Goal: Task Accomplishment & Management: Use online tool/utility

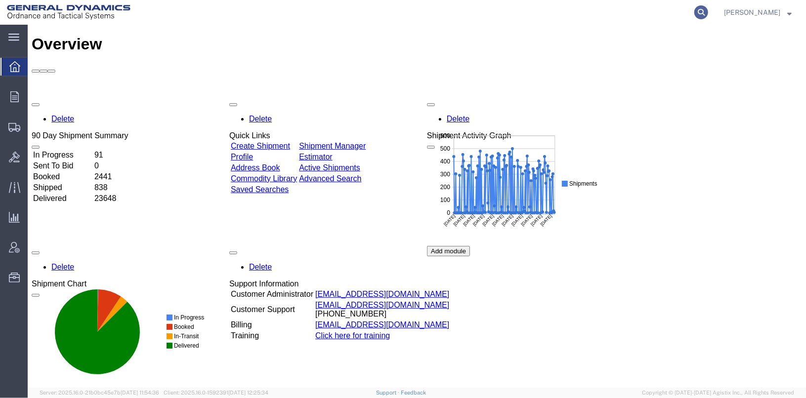
click at [708, 11] on icon at bounding box center [702, 12] width 14 height 14
type input "56401722"
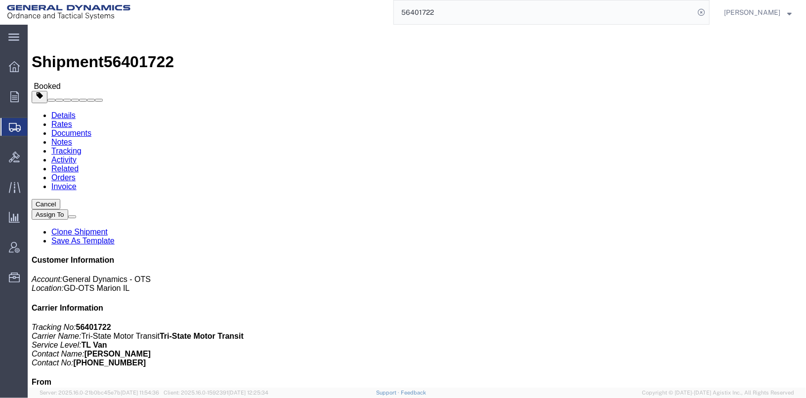
click link "Clone Shipment"
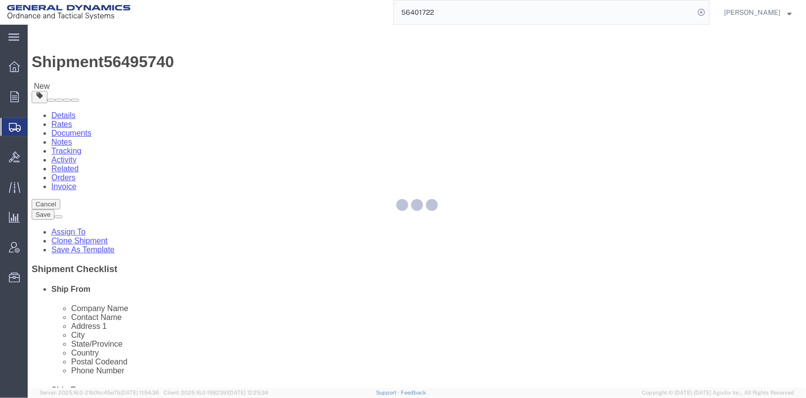
select select
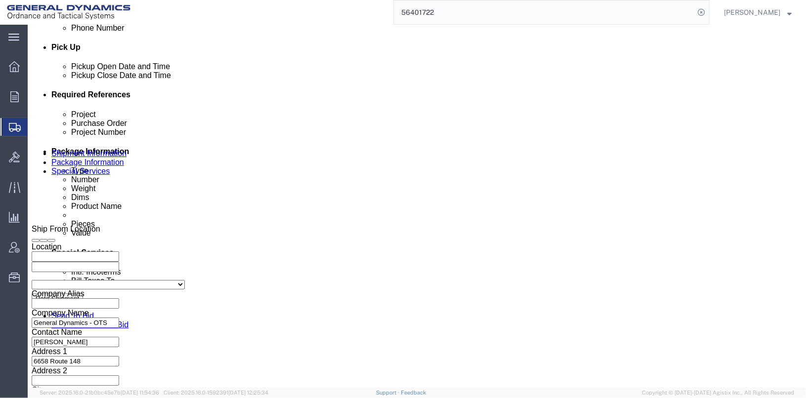
scroll to position [444, 0]
click input "25341"
type input "25342"
click div "Project LC7-RPD596 Purchase Order 20639FY23 Project Number 30100301 Select Acco…"
click input "025264/025265"
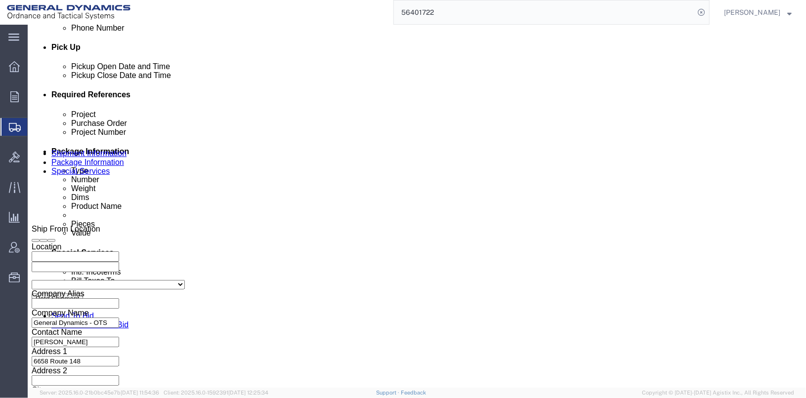
click input "025264/025265"
click input "025262/025265"
type input "025262/025263"
click input "TRK-255018 TLR-224051"
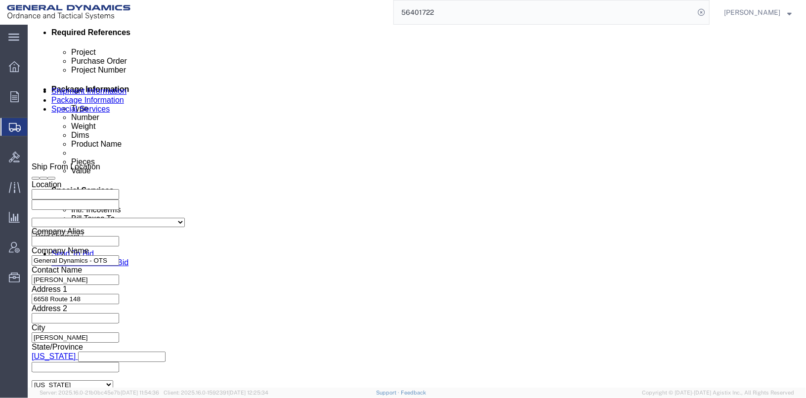
scroll to position [510, 0]
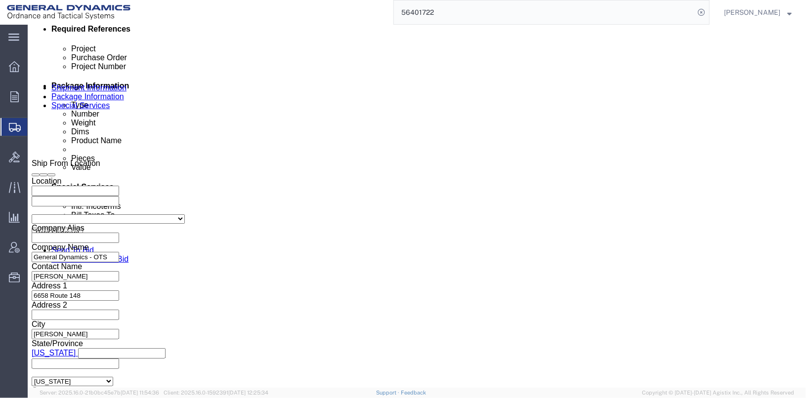
type input "TRK-255018 TLR-234099"
click button "Continue"
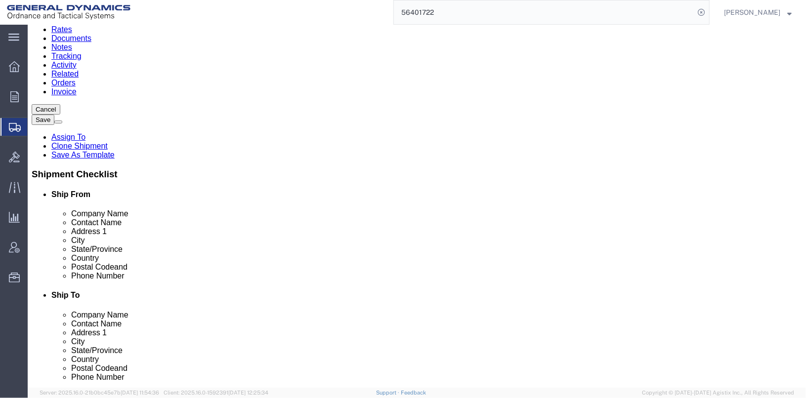
click button "Continue"
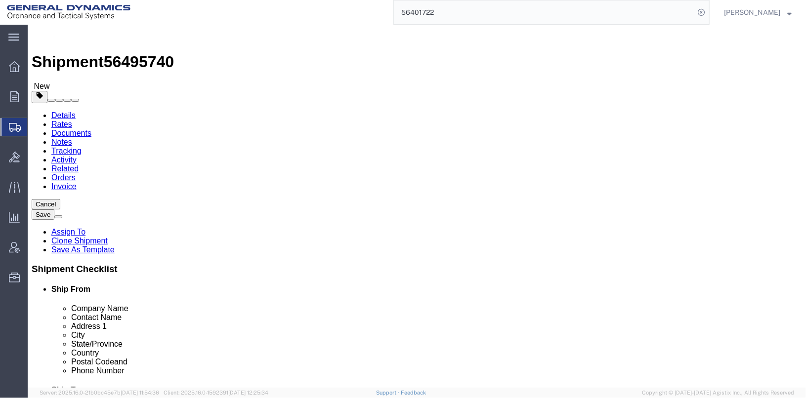
click button "Dual Driver Protective Service (DDP), Satellite Motor Surveillance Service (SNS…"
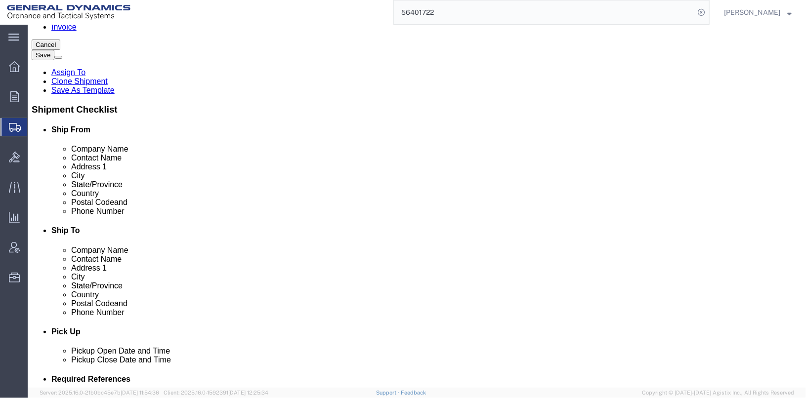
scroll to position [247, 0]
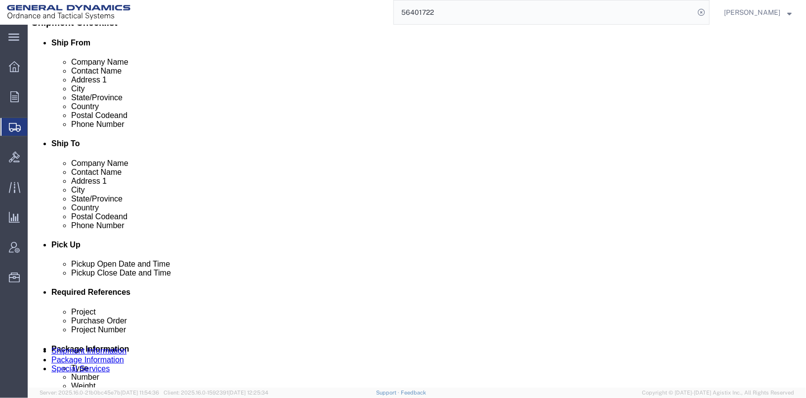
click div "Billing Location Select Select My Profile Location GD-OTS [GEOGRAPHIC_DATA] (Co…"
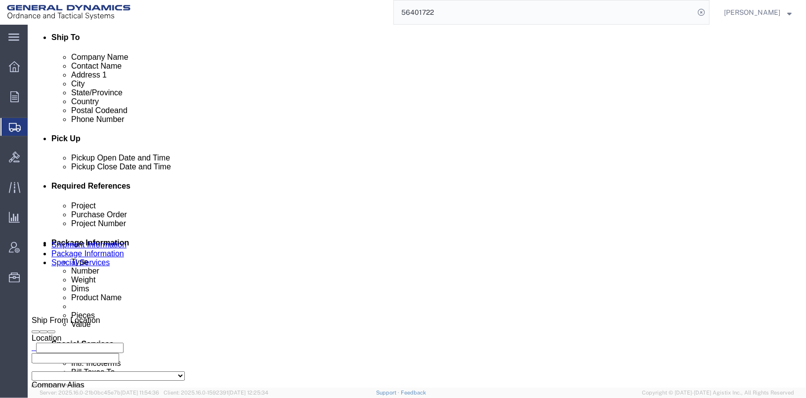
scroll to position [346, 0]
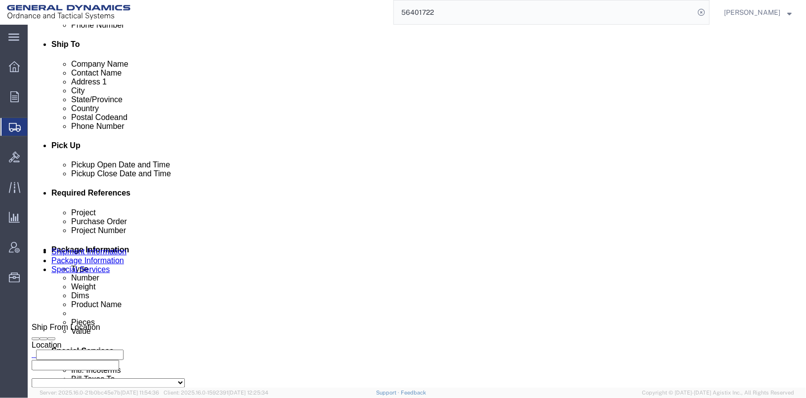
click icon
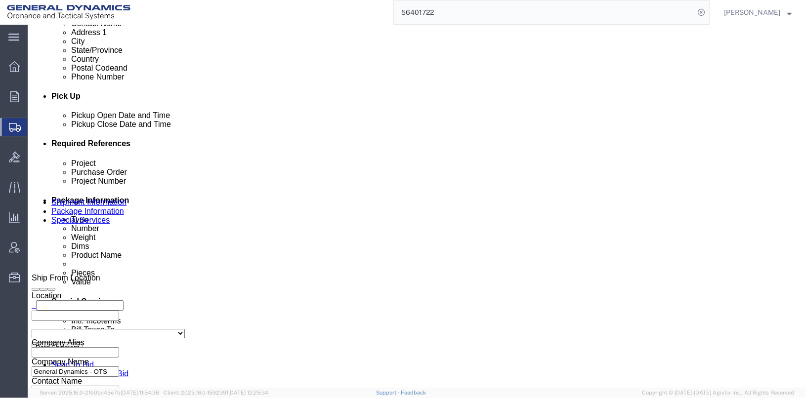
scroll to position [444, 0]
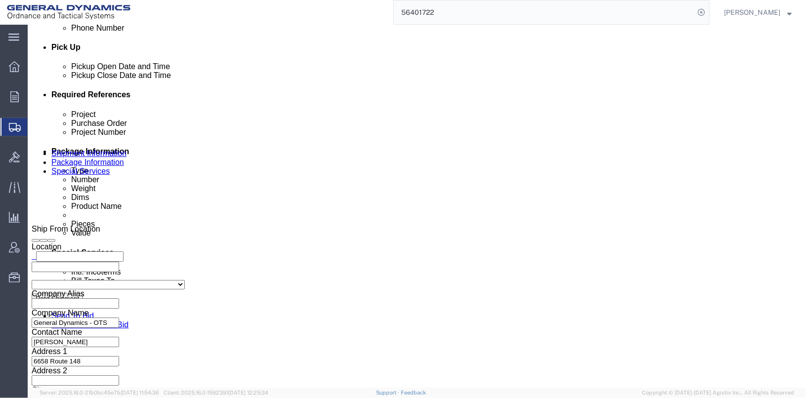
click button "Rate Shipment"
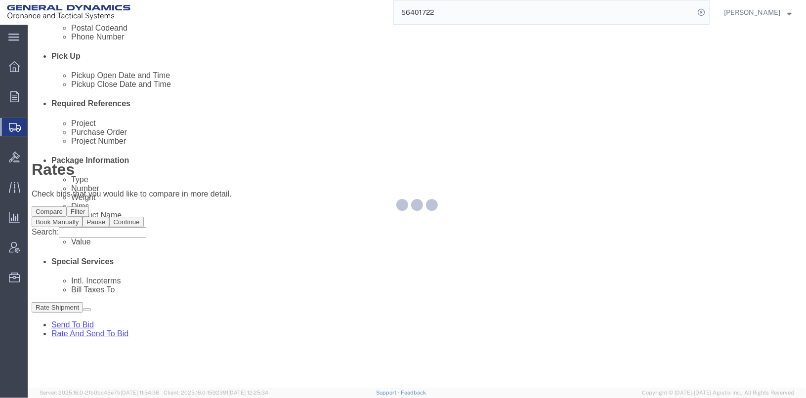
scroll to position [33, 0]
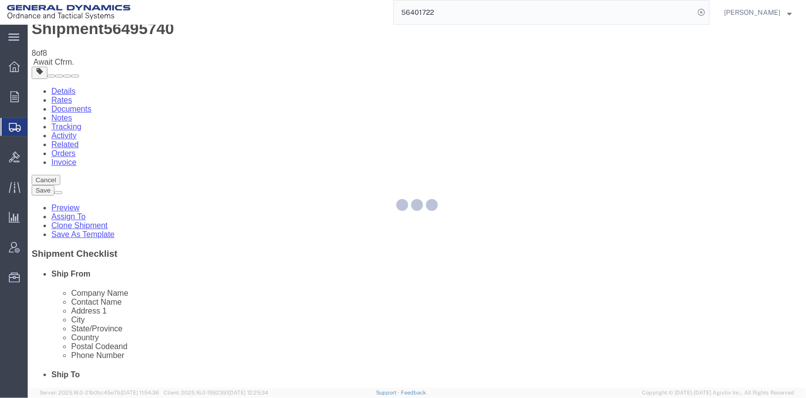
scroll to position [0, 0]
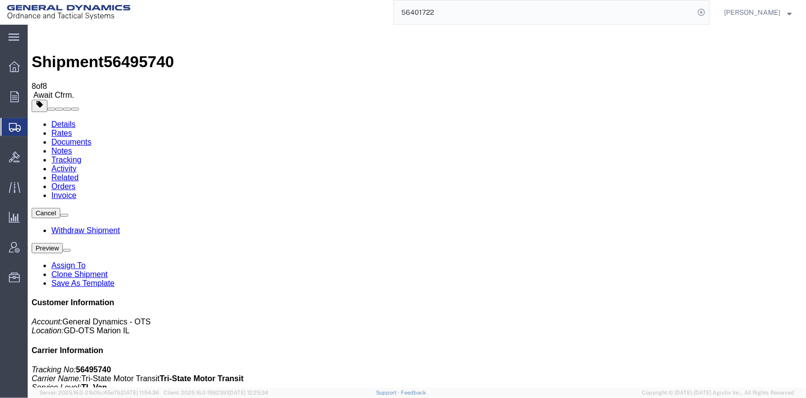
checkbox input "true"
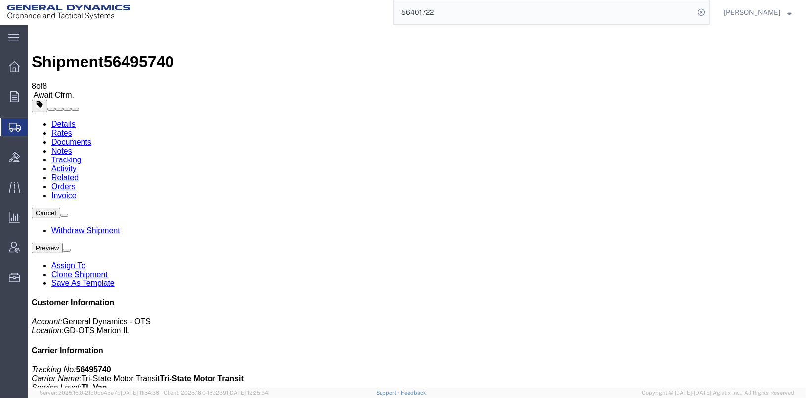
checkbox input "false"
select select "2"
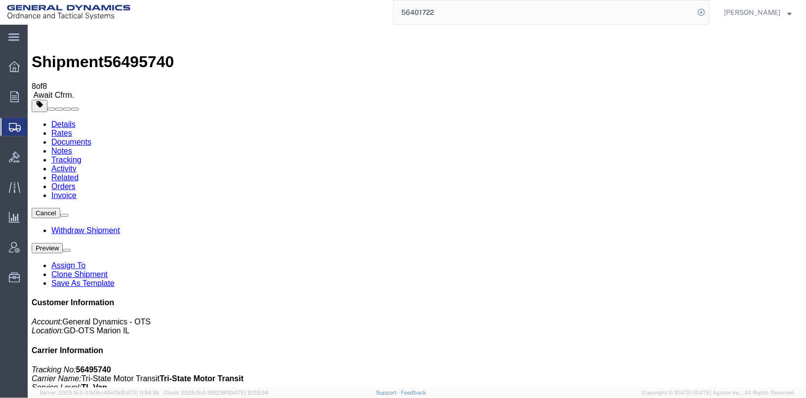
select select "2"
drag, startPoint x: 244, startPoint y: 252, endPoint x: 245, endPoint y: 259, distance: 7.1
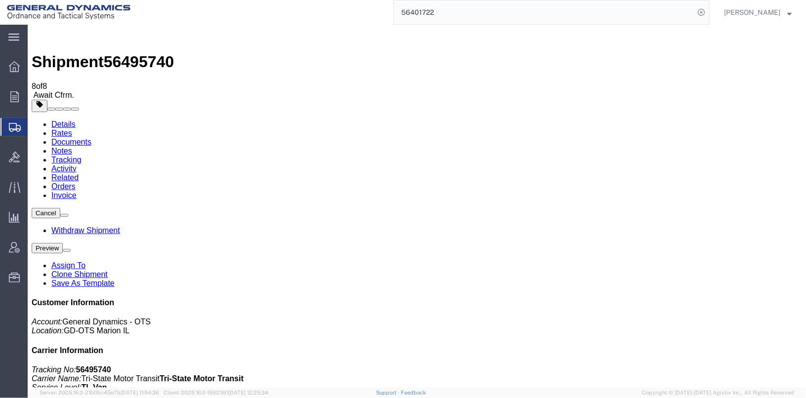
select select "2"
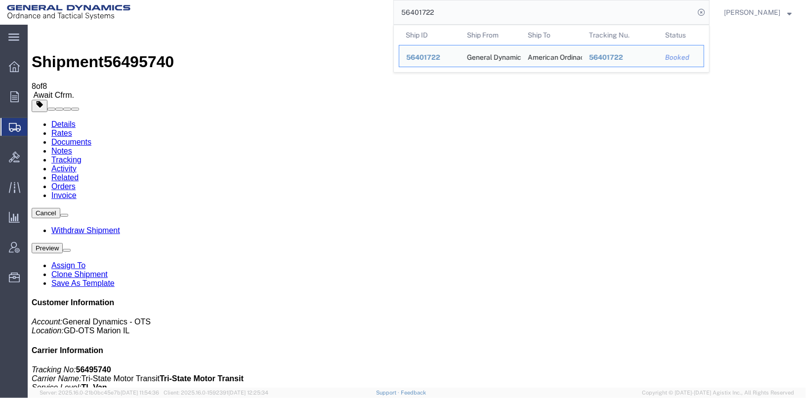
drag, startPoint x: 455, startPoint y: 13, endPoint x: 403, endPoint y: 7, distance: 52.7
click at [403, 7] on div "56401722 Ship ID Ship From Ship To Tracking Nu. Status Ship ID 56401722 Ship Fr…" at bounding box center [423, 12] width 572 height 25
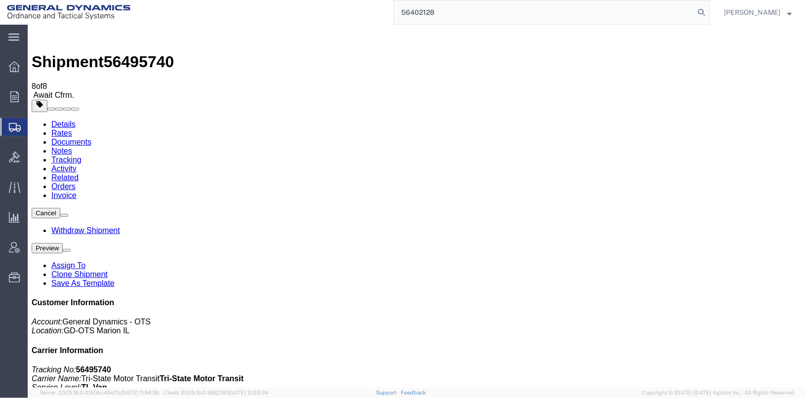
type input "56402128"
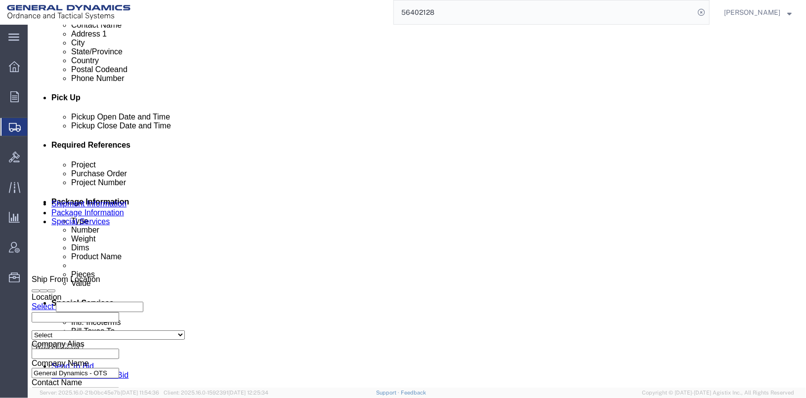
scroll to position [396, 0]
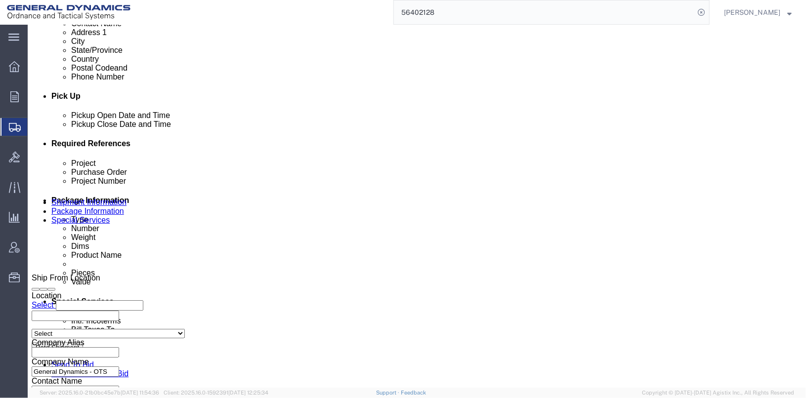
click input "TRK- TLR-"
click input "TRK-245014 TLR-"
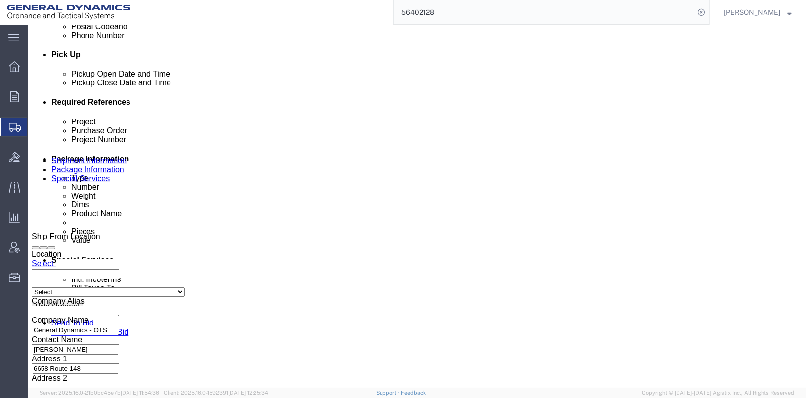
scroll to position [510, 0]
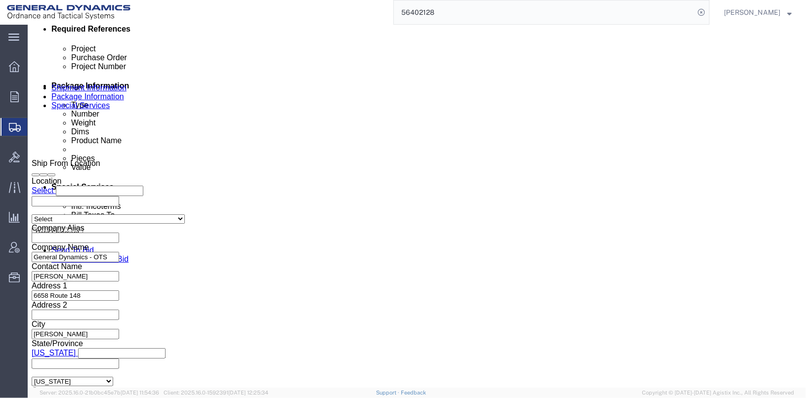
type input "TRK-245014 TLR-164156"
click button "Continue"
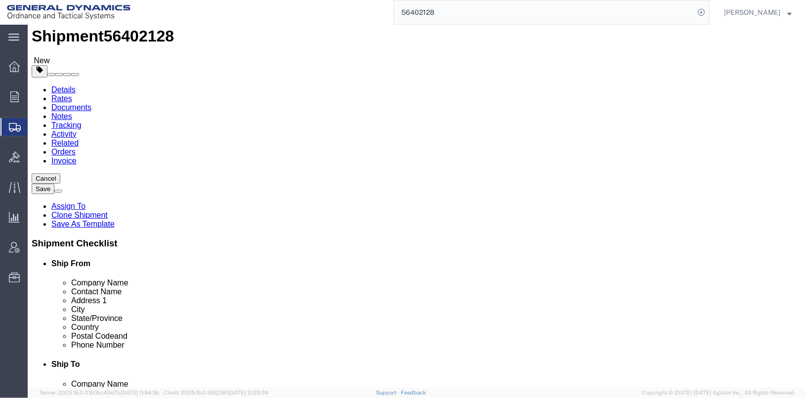
scroll to position [68, 0]
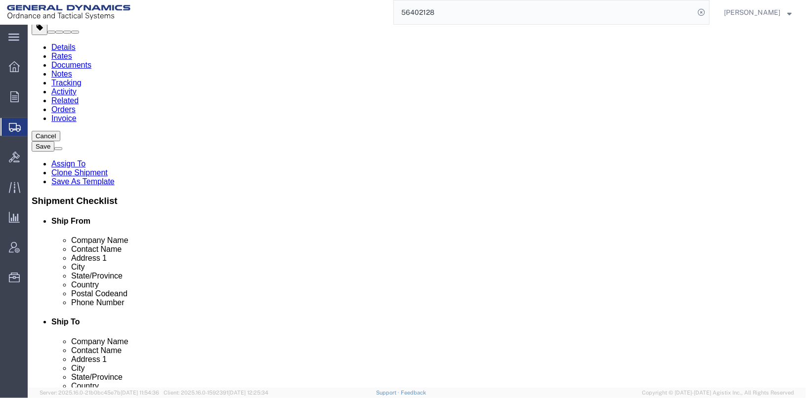
click icon
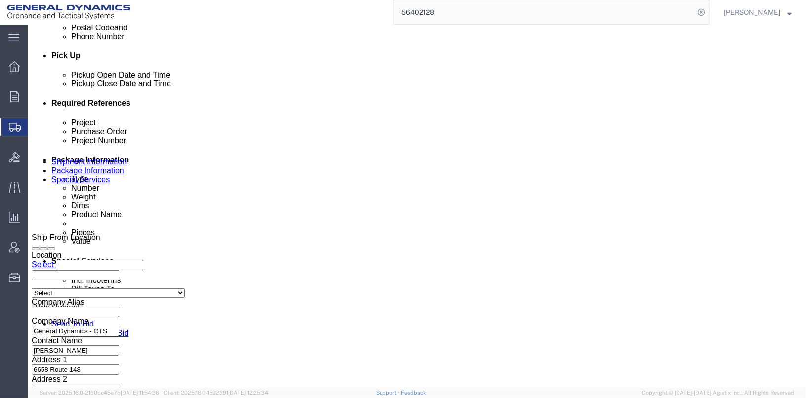
scroll to position [510, 0]
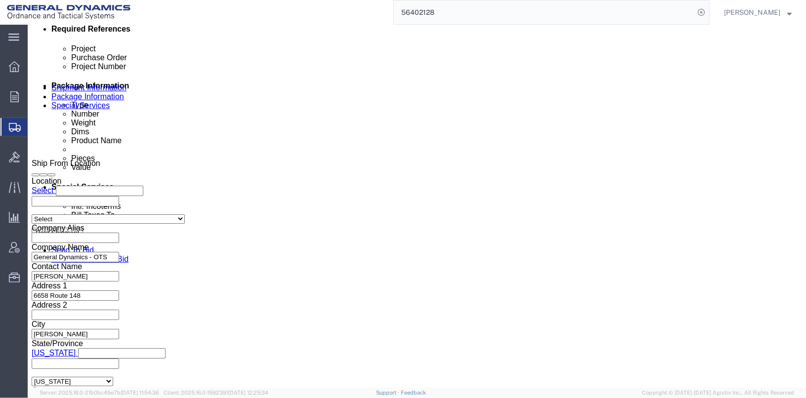
click button "Continue"
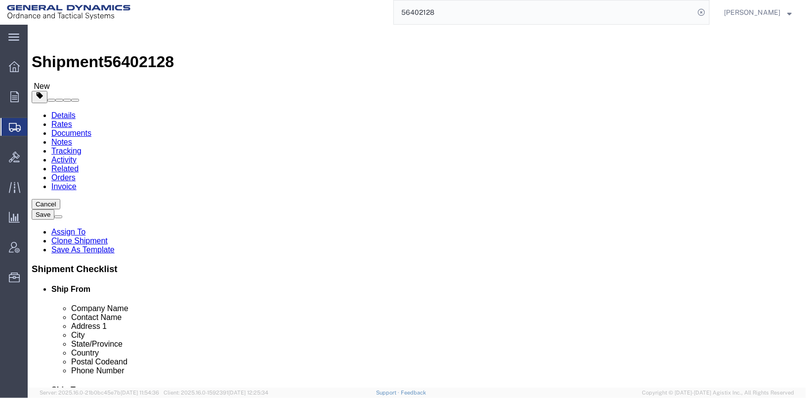
click button "Continue"
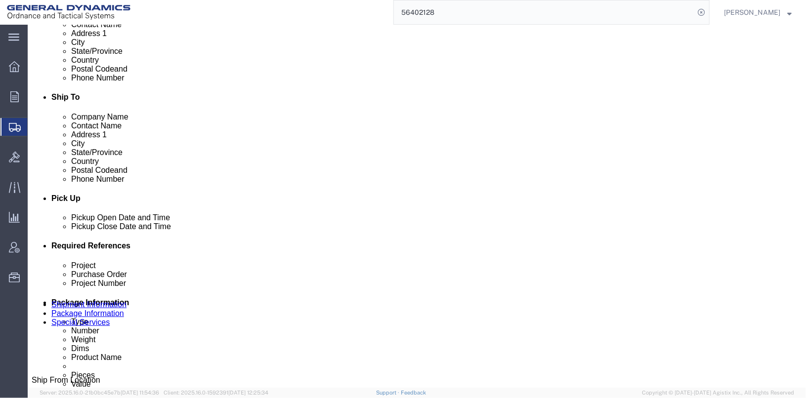
scroll to position [297, 0]
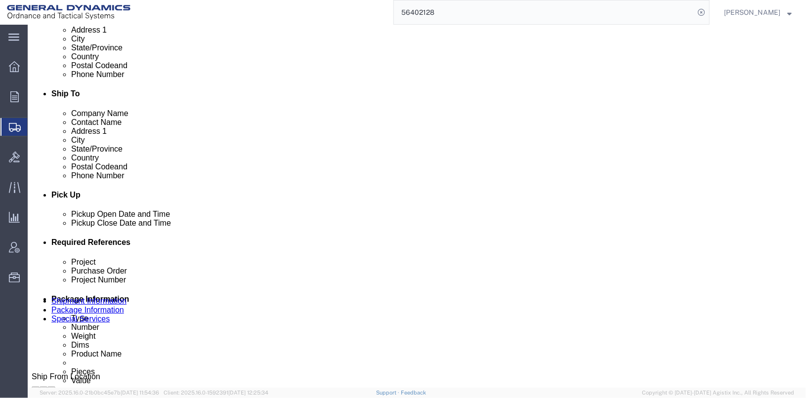
click button "Rate Shipment"
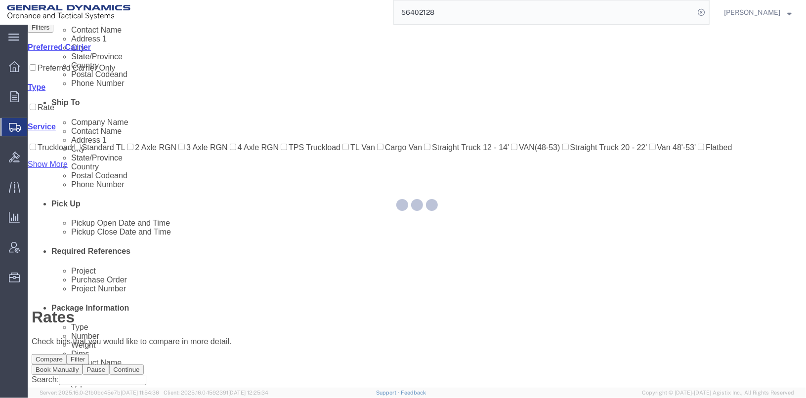
scroll to position [33, 0]
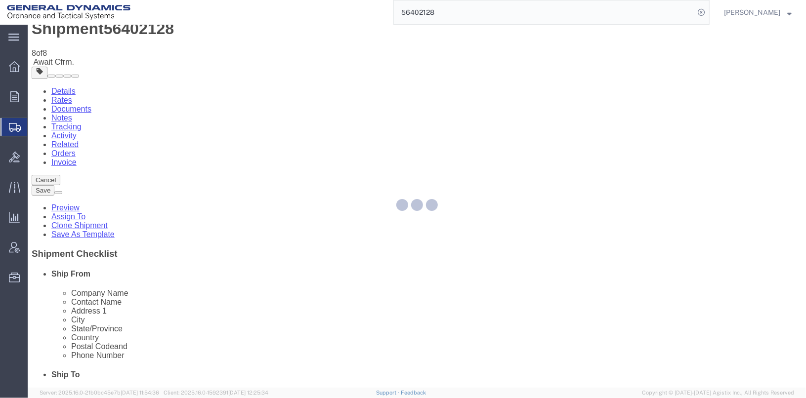
scroll to position [0, 0]
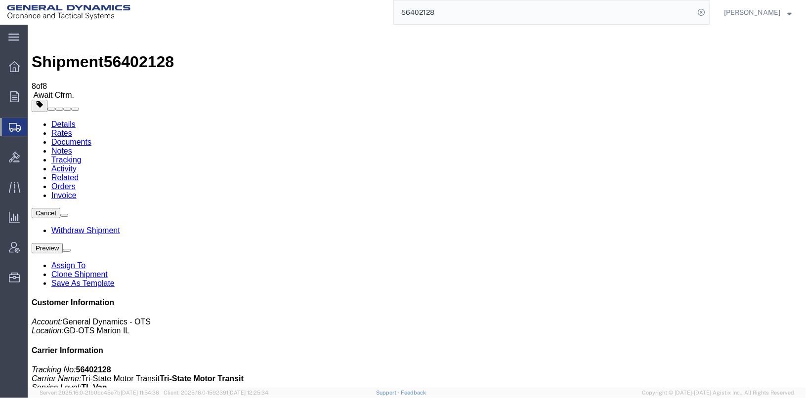
checkbox input "true"
drag, startPoint x: 40, startPoint y: 270, endPoint x: 48, endPoint y: 272, distance: 9.0
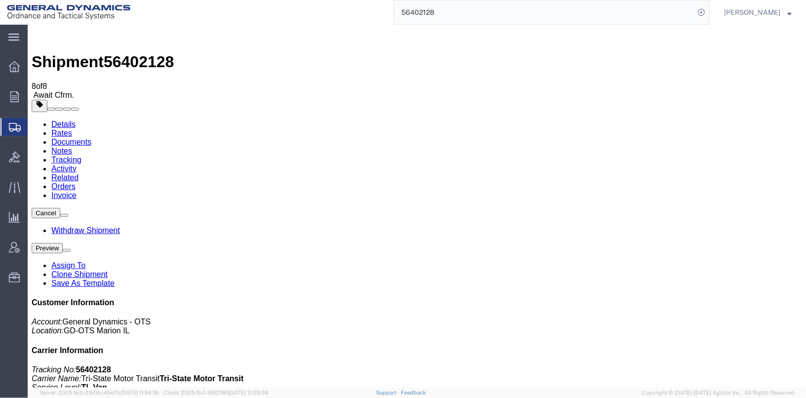
checkbox input "false"
drag, startPoint x: 243, startPoint y: 176, endPoint x: 246, endPoint y: 181, distance: 6.0
select select "2"
